Goal: Transaction & Acquisition: Subscribe to service/newsletter

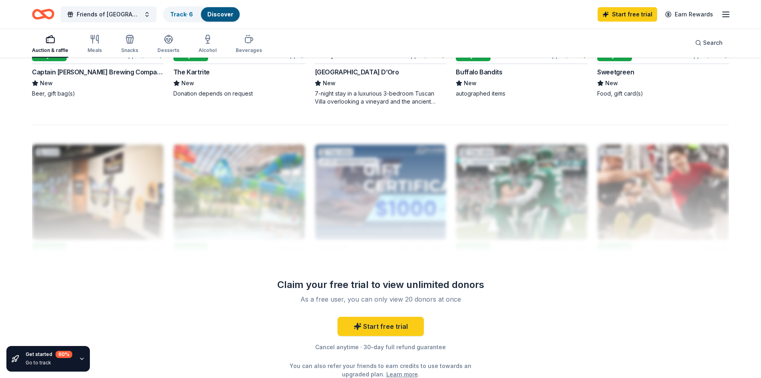
scroll to position [719, 0]
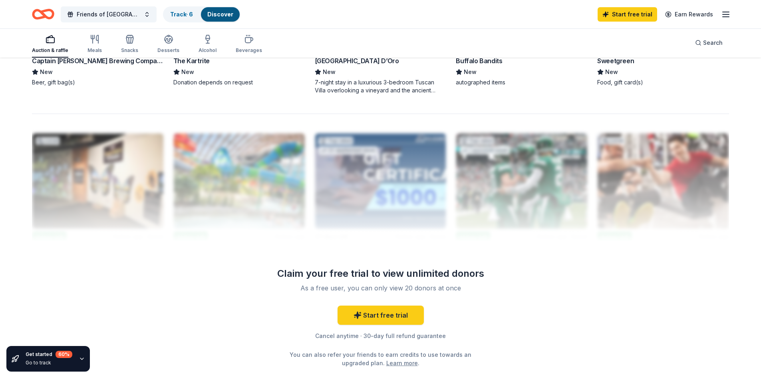
click at [403, 342] on div "Start free trial Cancel anytime · 30-day full refund guarantee You can also ref…" at bounding box center [381, 336] width 230 height 62
click at [382, 334] on div "Cancel anytime · 30-day full refund guarantee" at bounding box center [381, 336] width 230 height 10
click at [379, 313] on link "Start free trial" at bounding box center [381, 314] width 86 height 19
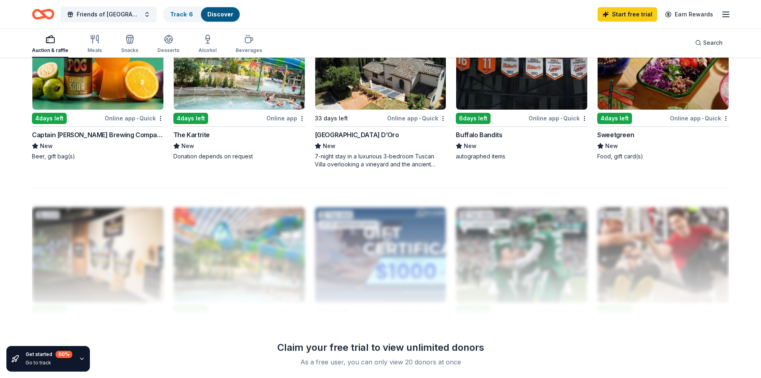
scroll to position [559, 0]
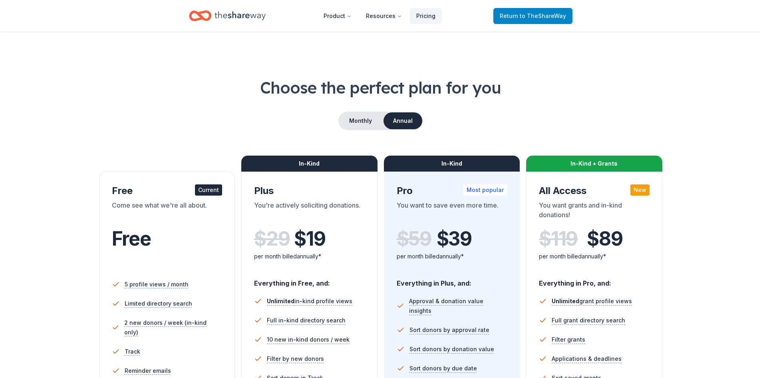
click at [531, 12] on span "Return to TheShareWay" at bounding box center [533, 16] width 66 height 10
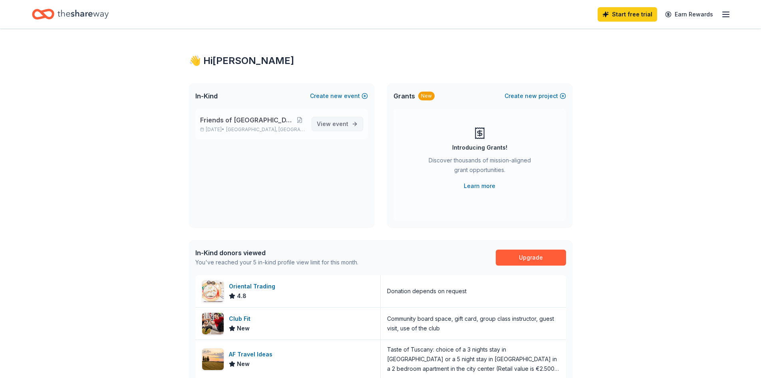
click at [342, 126] on span "event" at bounding box center [340, 123] width 16 height 7
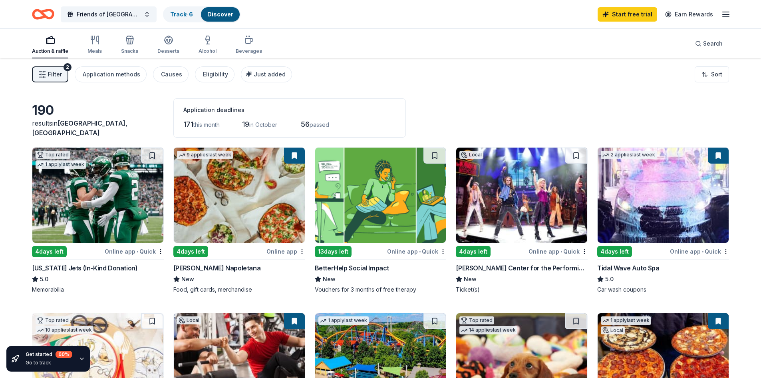
click at [725, 11] on icon "button" at bounding box center [726, 15] width 10 height 10
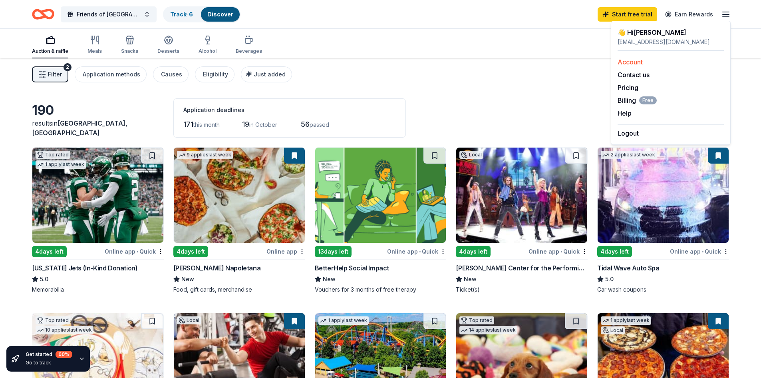
click at [633, 60] on link "Account" at bounding box center [630, 62] width 25 height 8
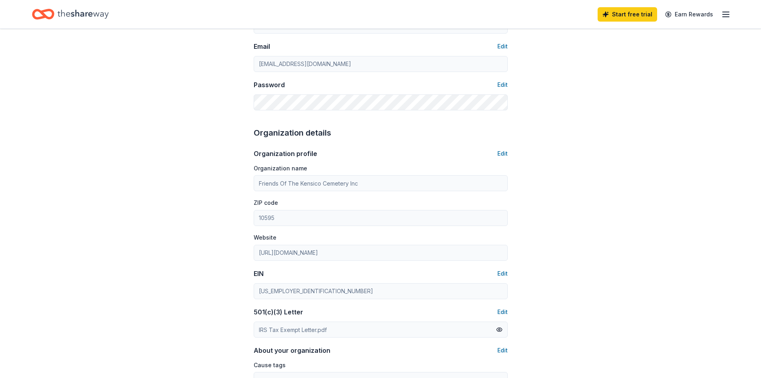
scroll to position [422, 0]
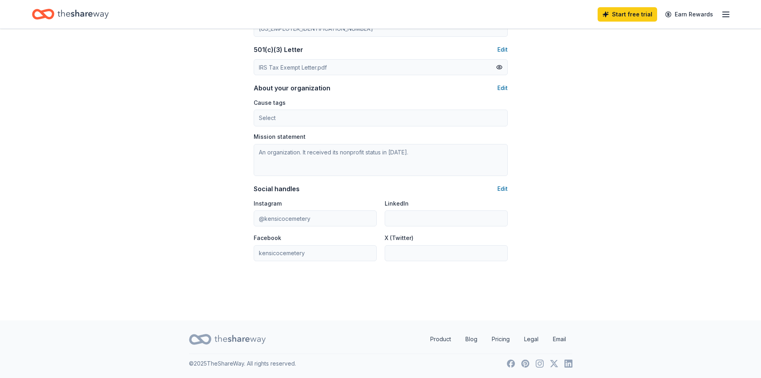
click at [737, 11] on div "Start free trial Earn Rewards" at bounding box center [380, 14] width 761 height 28
click at [724, 12] on icon "button" at bounding box center [726, 15] width 10 height 10
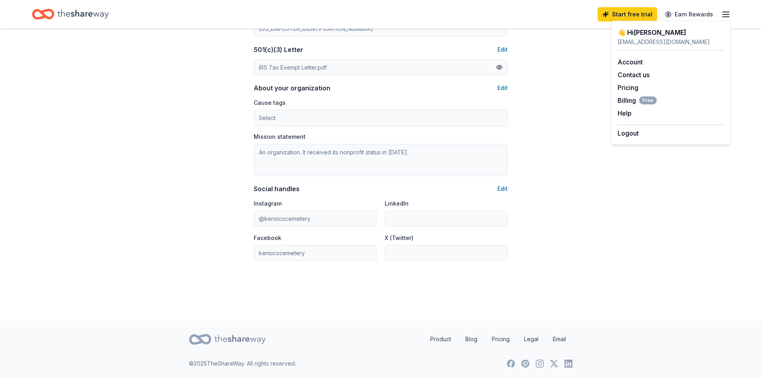
click at [48, 11] on icon "Home" at bounding box center [47, 14] width 12 height 8
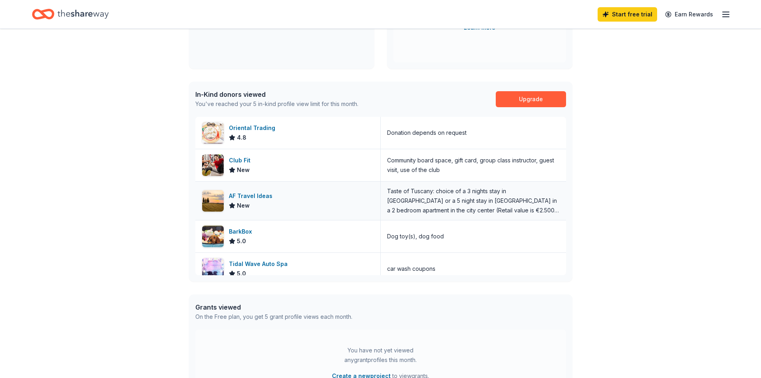
scroll to position [107, 0]
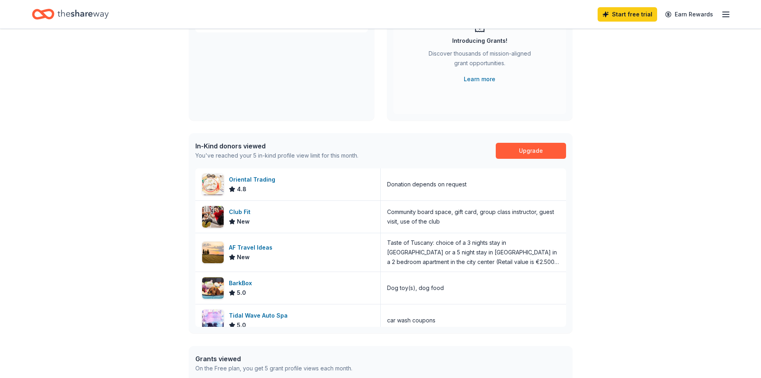
click at [724, 17] on line "button" at bounding box center [726, 17] width 6 height 0
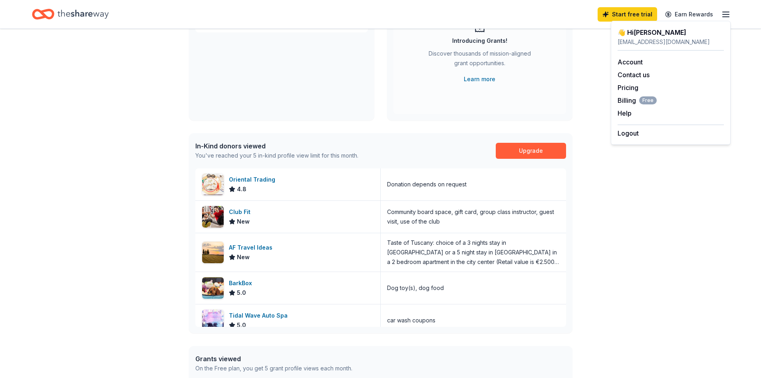
click at [318, 103] on div "Friends of [GEOGRAPHIC_DATA] 5k Run/Walk [DATE] • [GEOGRAPHIC_DATA], [GEOGRAPHI…" at bounding box center [281, 61] width 185 height 118
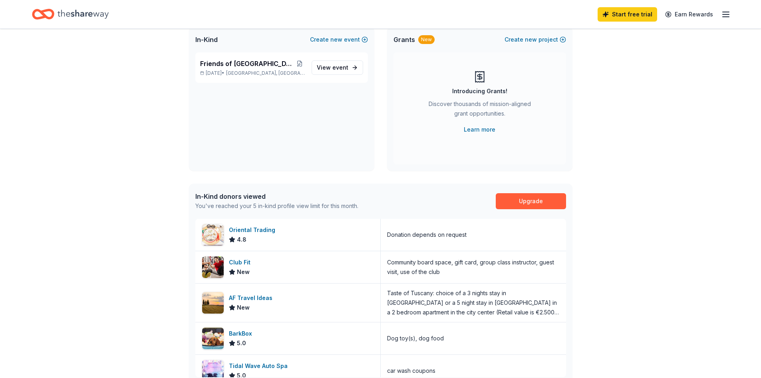
scroll to position [0, 0]
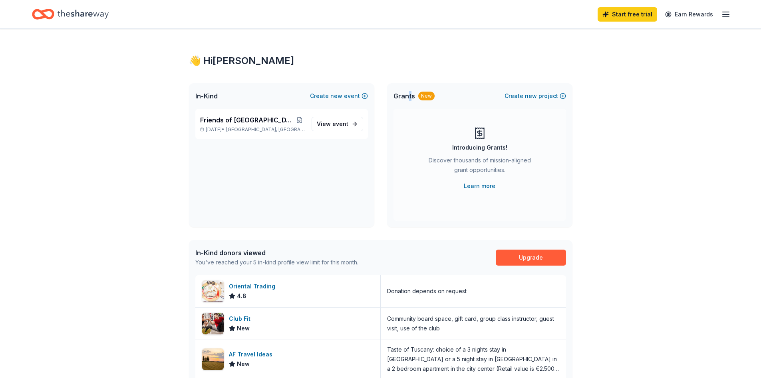
click at [411, 92] on span "Grants" at bounding box center [405, 96] width 22 height 10
click at [611, 12] on link "Start free trial" at bounding box center [628, 14] width 60 height 14
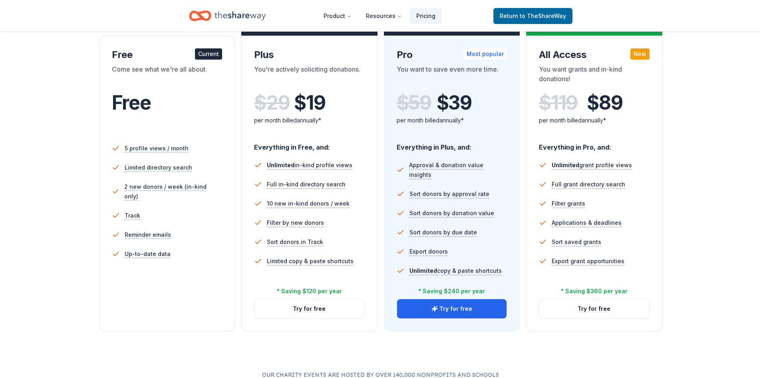
scroll to position [120, 0]
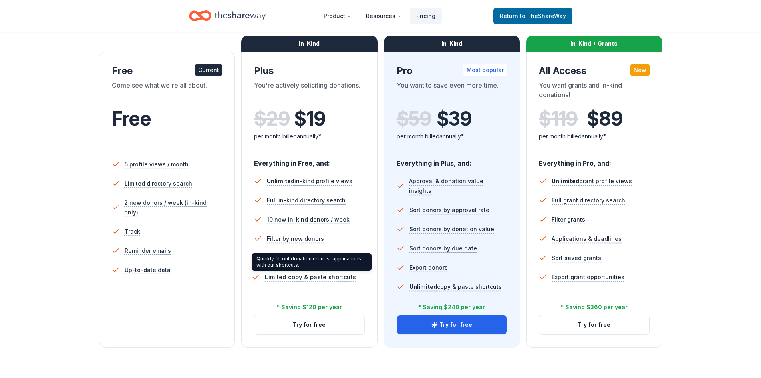
click at [304, 277] on span "Limited copy & paste shortcuts" at bounding box center [310, 277] width 91 height 10
